Goal: Task Accomplishment & Management: Manage account settings

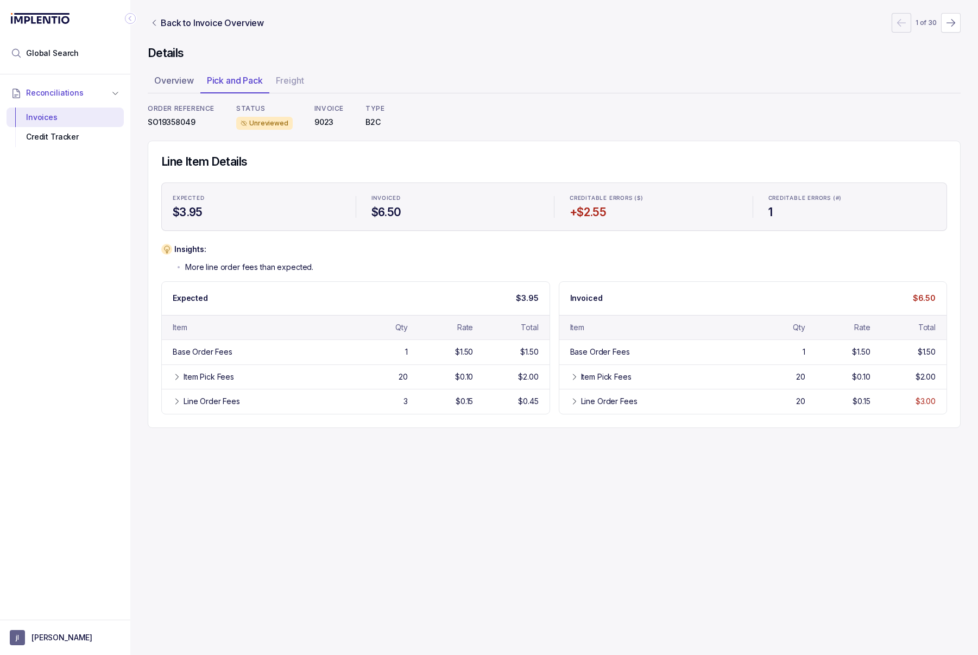
click at [133, 20] on icon "Collapse Icon" at bounding box center [130, 18] width 11 height 11
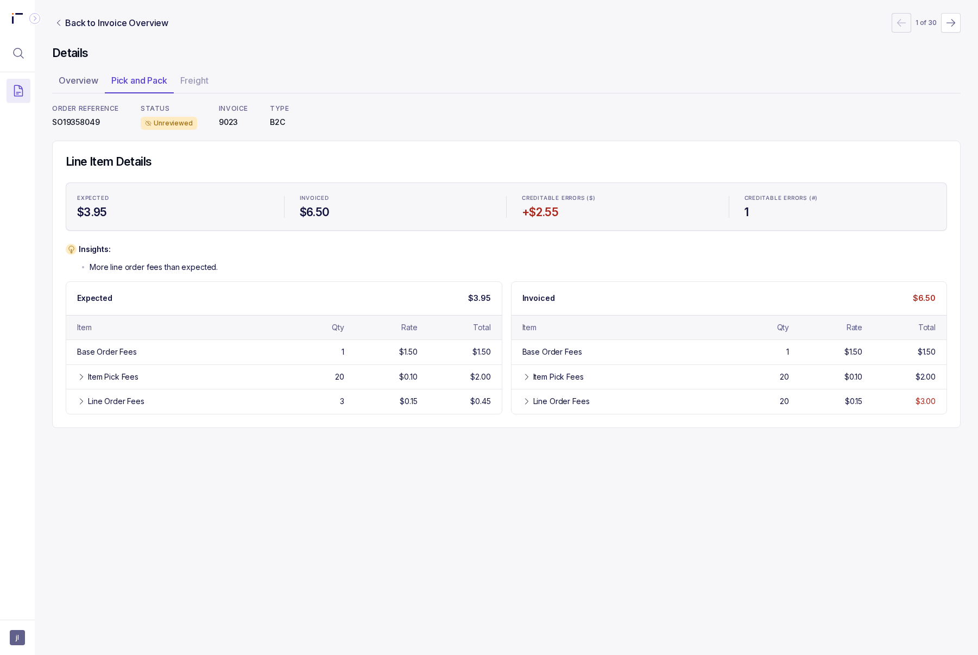
click at [22, 16] on icon at bounding box center [18, 18] width 22 height 11
click at [13, 13] on icon at bounding box center [13, 14] width 2 height 2
click at [36, 17] on icon "Collapse Icon" at bounding box center [34, 18] width 11 height 11
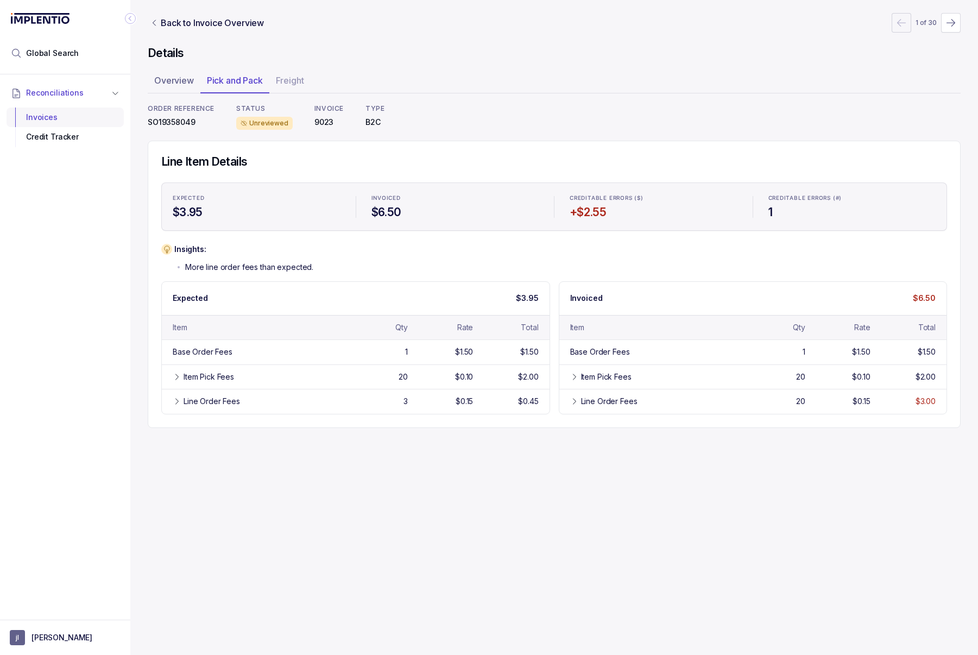
click at [30, 116] on div "Invoices" at bounding box center [65, 118] width 100 height 20
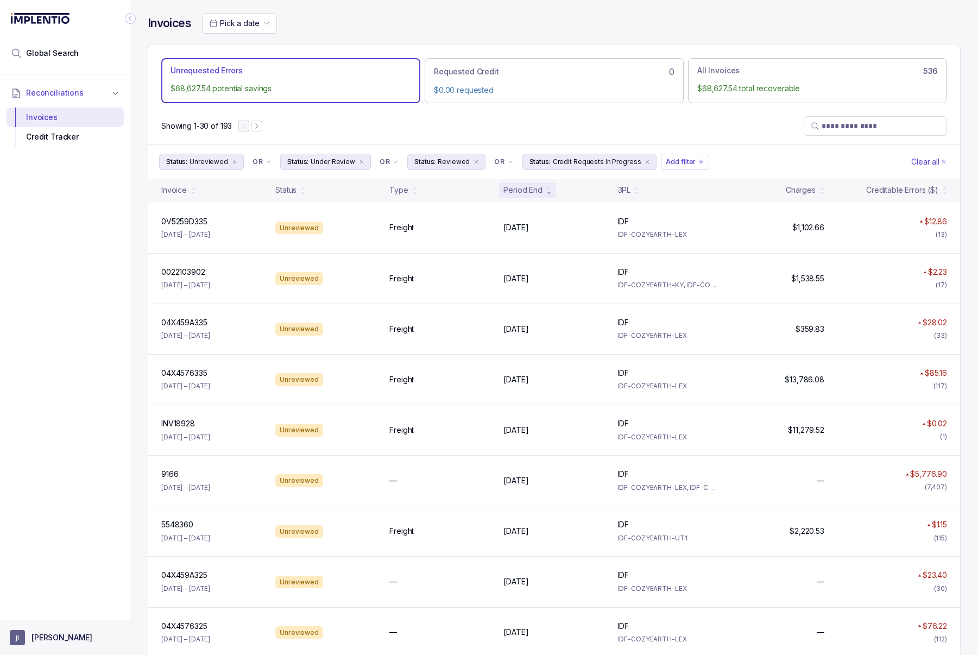
click at [48, 634] on p "[PERSON_NAME]" at bounding box center [61, 637] width 61 height 11
click at [55, 613] on p "Logout" at bounding box center [72, 614] width 90 height 11
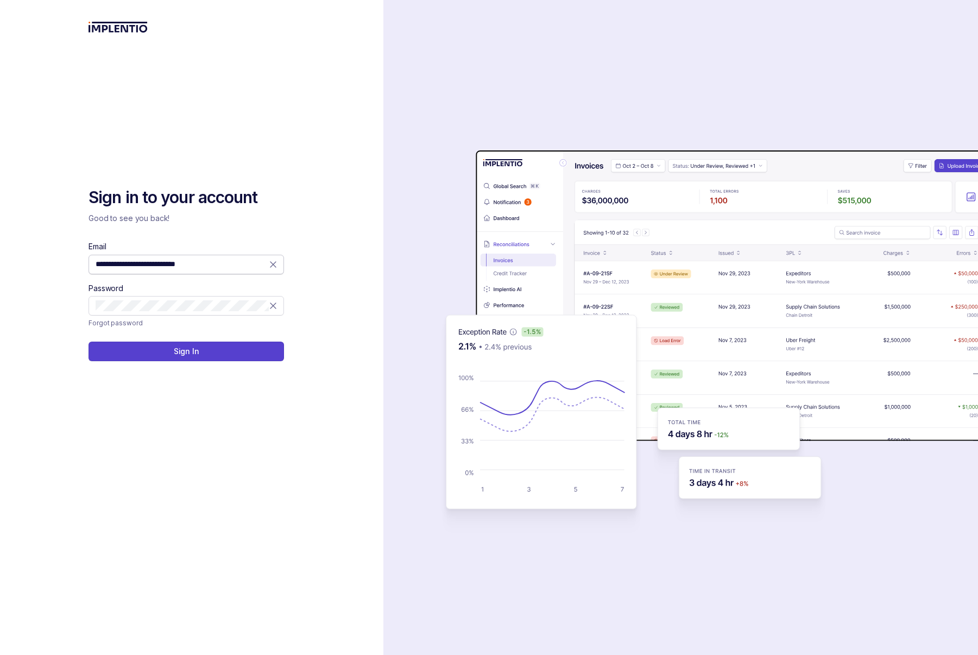
click at [273, 267] on icon at bounding box center [273, 264] width 11 height 11
click at [242, 262] on input "Email" at bounding box center [186, 264] width 181 height 11
type input "**********"
click at [230, 350] on button "Sign In" at bounding box center [187, 352] width 196 height 20
